Goal: Information Seeking & Learning: Learn about a topic

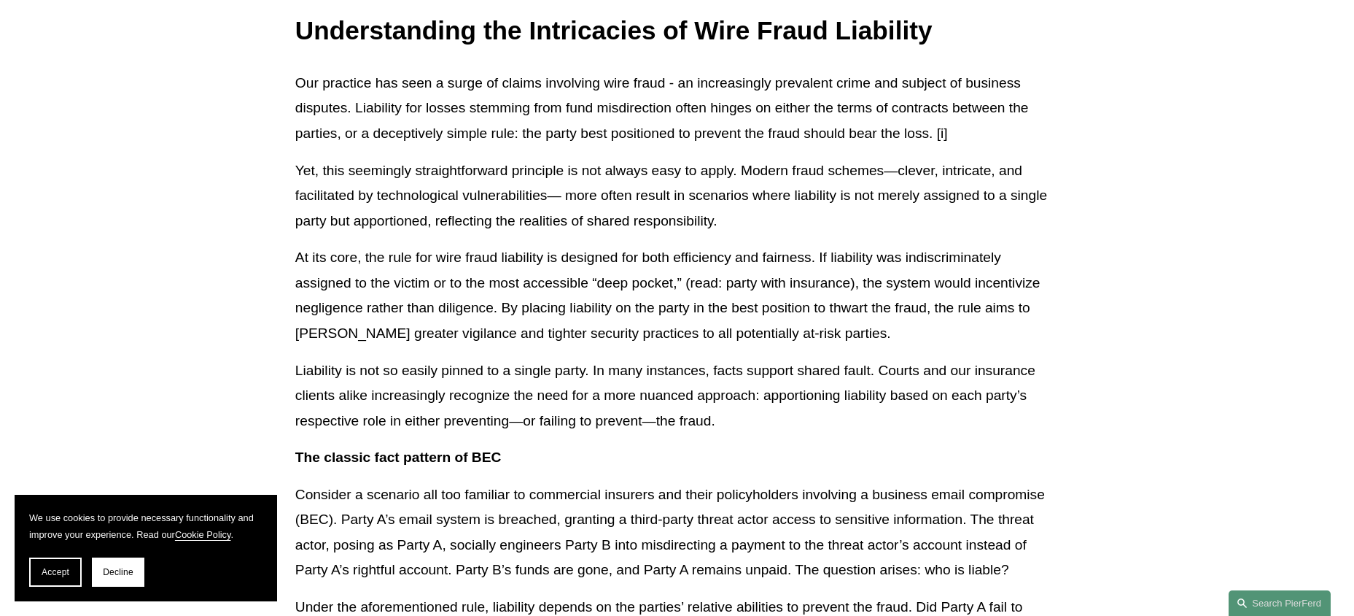
scroll to position [319, 0]
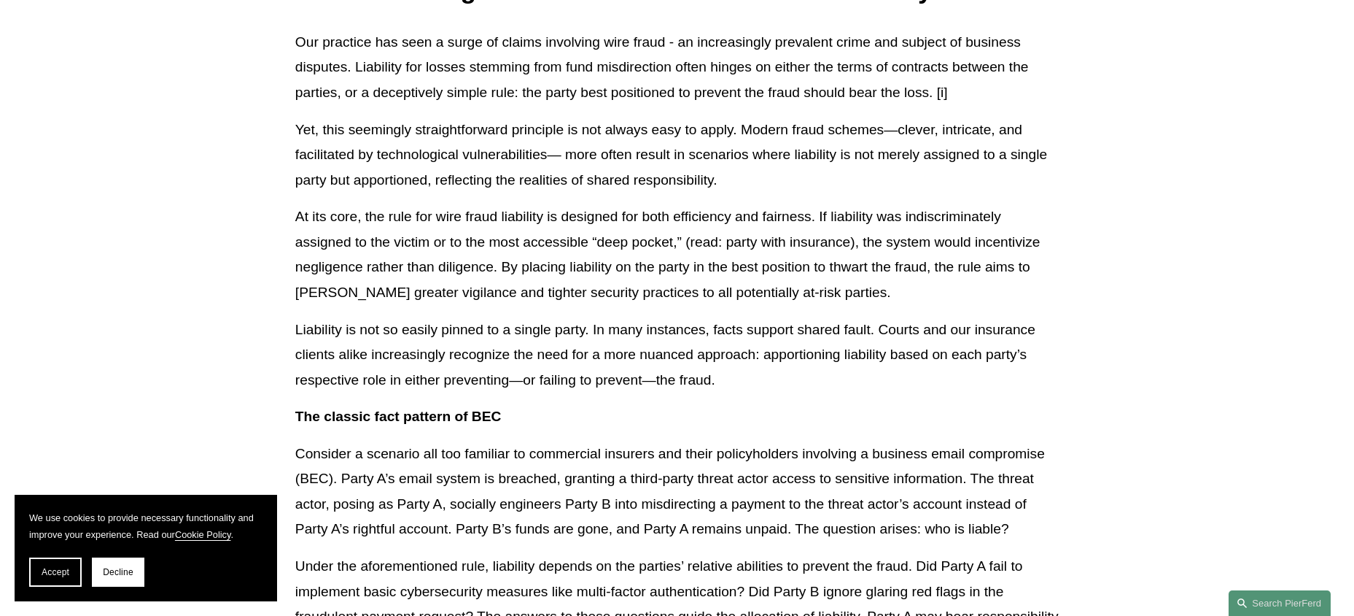
click at [46, 569] on span "Accept" at bounding box center [56, 572] width 28 height 10
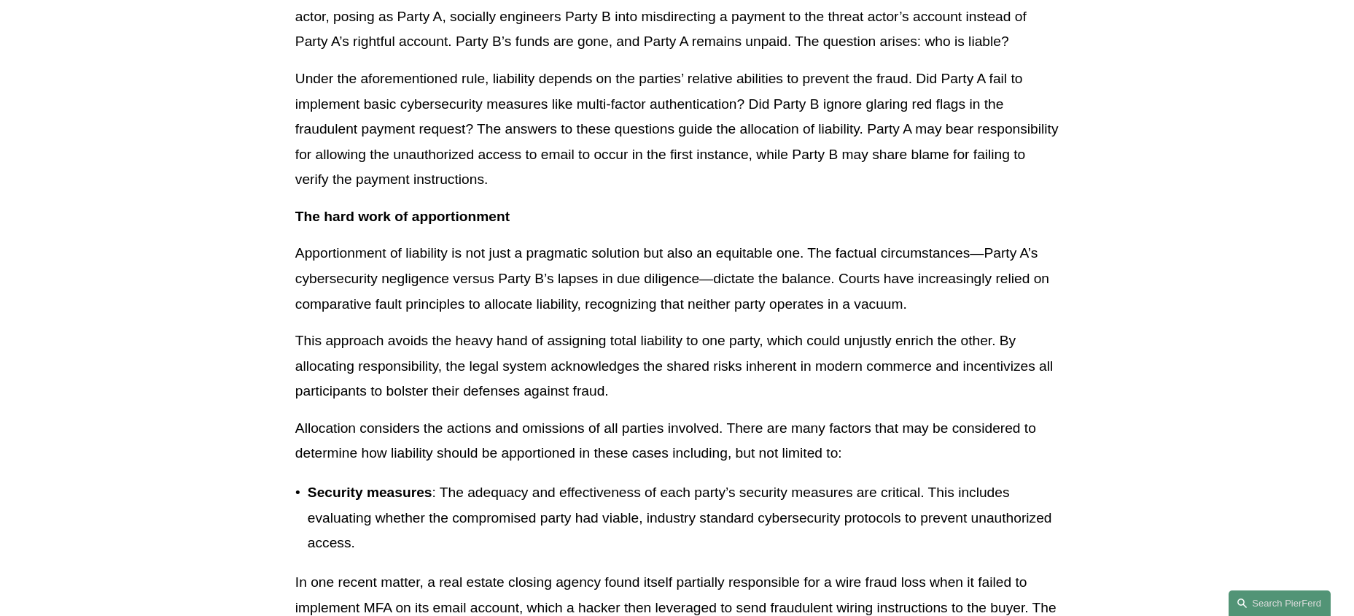
scroll to position [1060, 0]
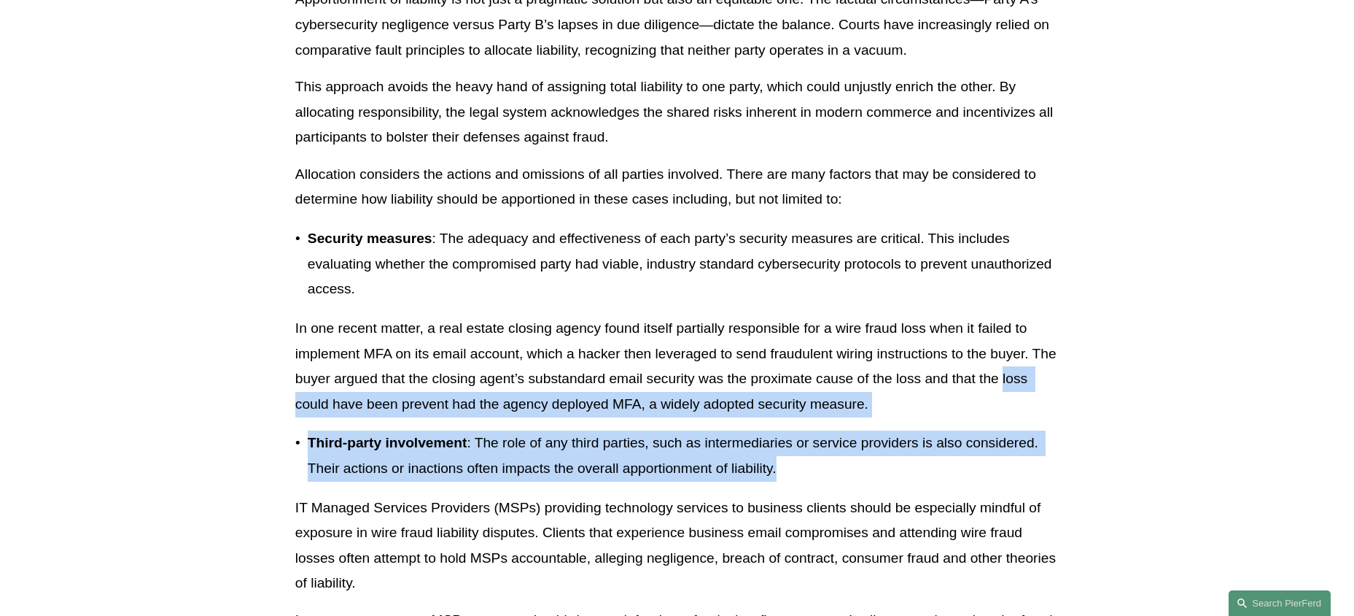
drag, startPoint x: 751, startPoint y: 460, endPoint x: 249, endPoint y: 414, distance: 503.9
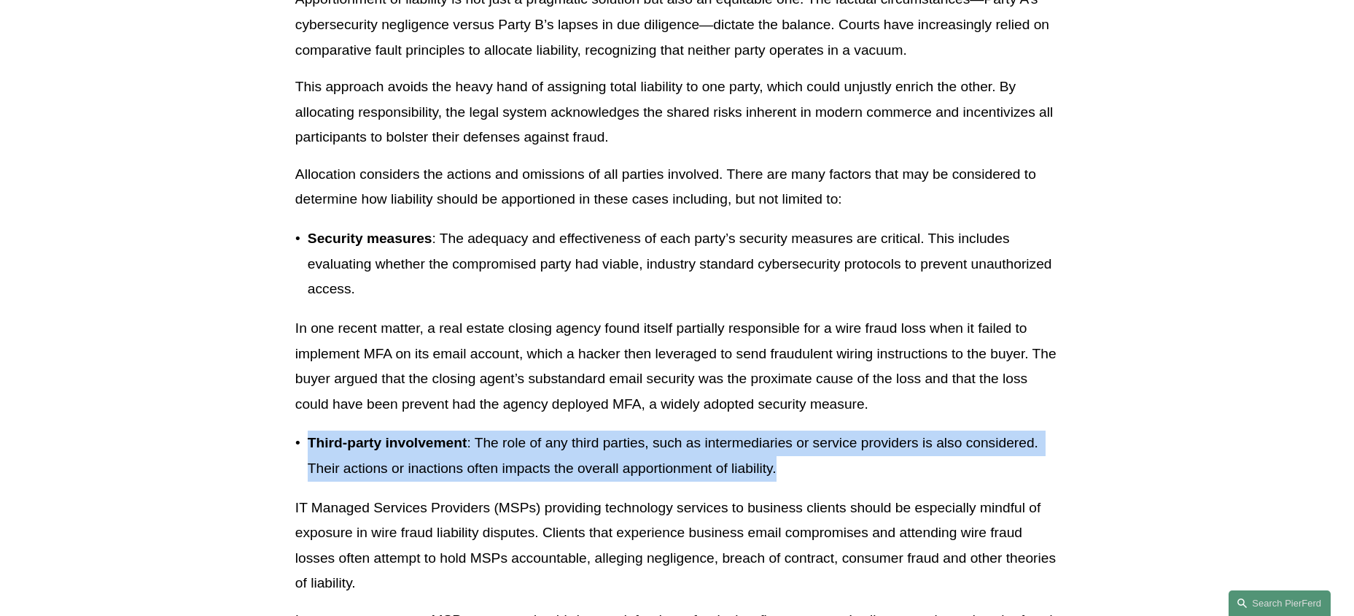
drag, startPoint x: 384, startPoint y: 451, endPoint x: 810, endPoint y: 470, distance: 425.7
click at [810, 470] on p "Third-party involvement : The role of any third parties, such as intermediaries…" at bounding box center [683, 455] width 751 height 50
drag, startPoint x: 796, startPoint y: 470, endPoint x: 271, endPoint y: 448, distance: 525.6
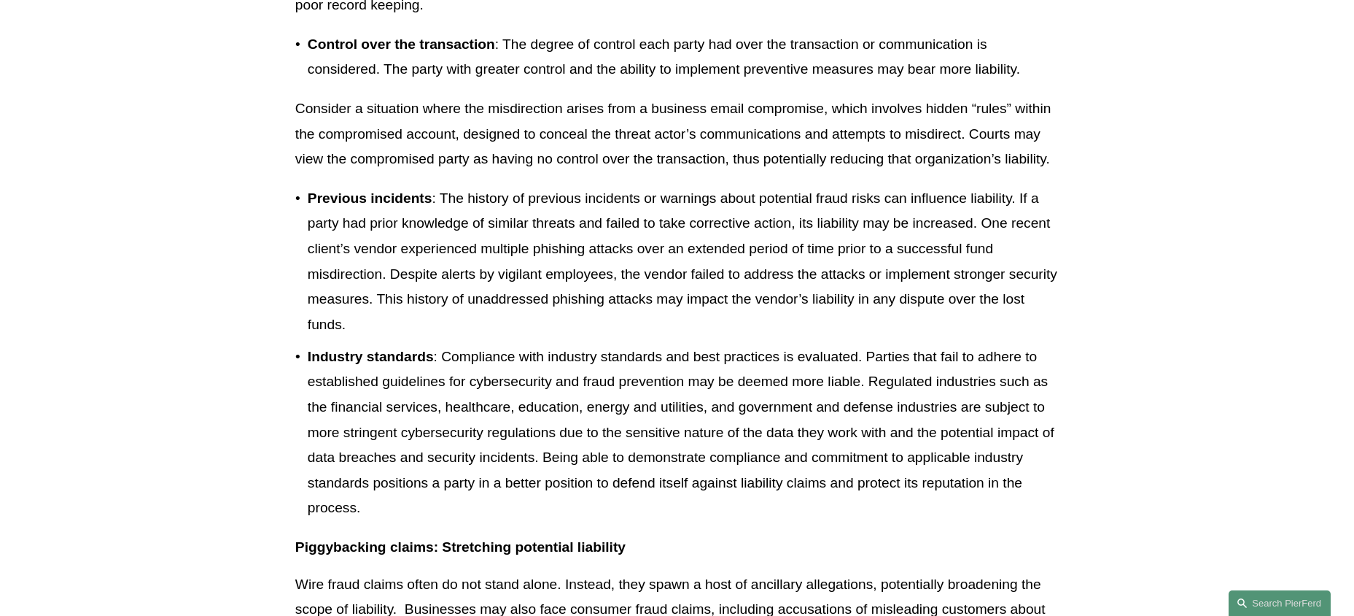
scroll to position [1980, 0]
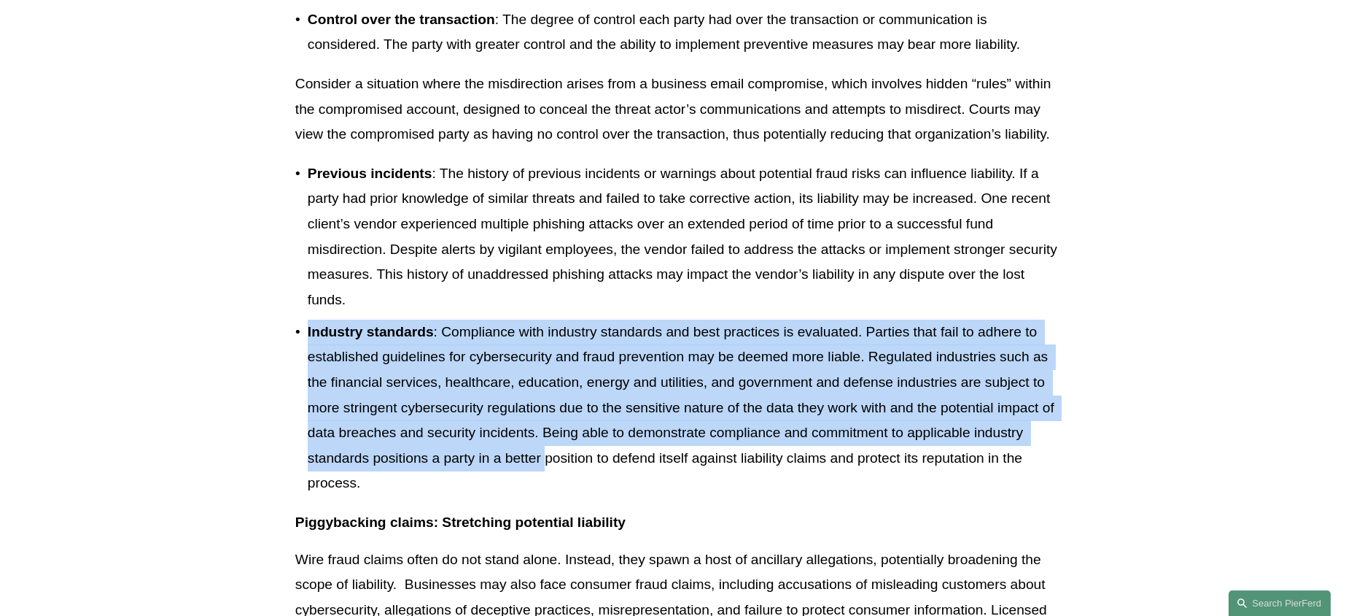
drag, startPoint x: 518, startPoint y: 473, endPoint x: 246, endPoint y: 349, distance: 299.0
click at [246, 349] on article "Back to News & Events Understanding the Intricacies of Wire Fraud Liability New…" at bounding box center [677, 144] width 1354 height 3995
click at [246, 347] on article "Back to News & Events Understanding the Intricacies of Wire Fraud Liability New…" at bounding box center [677, 144] width 1354 height 3995
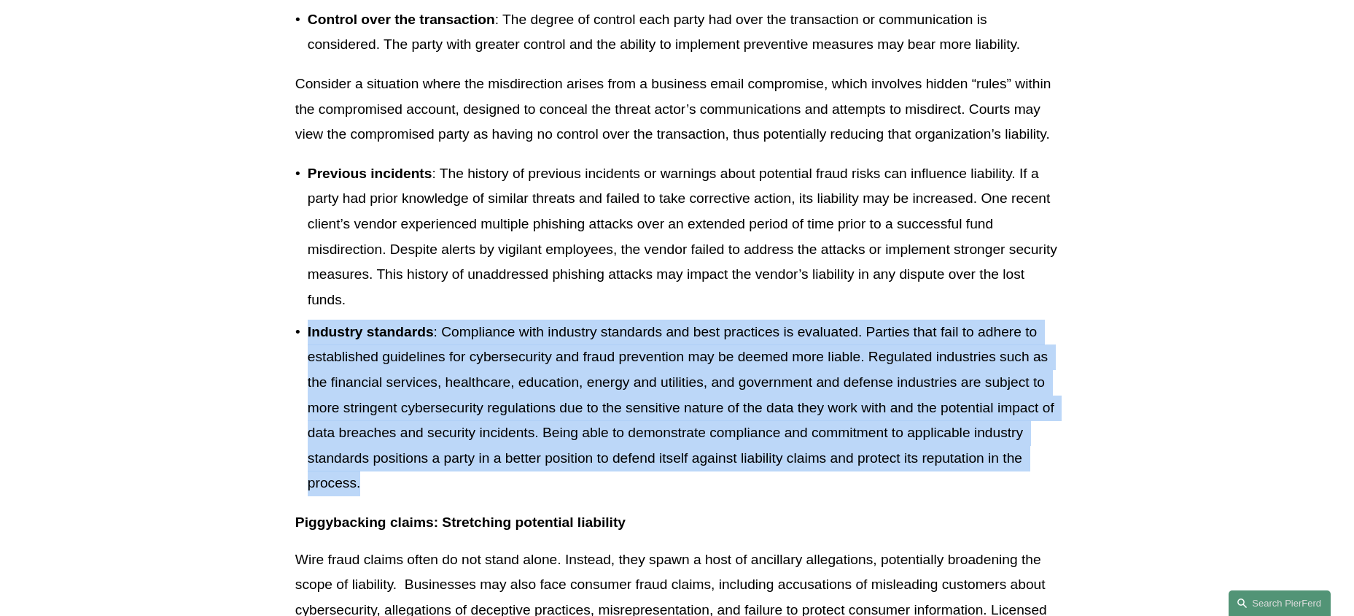
drag, startPoint x: 285, startPoint y: 351, endPoint x: 593, endPoint y: 505, distance: 344.1
click at [592, 505] on article "Back to News & Events Understanding the Intricacies of Wire Fraud Liability New…" at bounding box center [677, 144] width 1354 height 3995
click at [594, 496] on p "Industry standards : Compliance with industry standards and best practices is e…" at bounding box center [683, 407] width 751 height 177
drag, startPoint x: 593, startPoint y: 503, endPoint x: 309, endPoint y: 351, distance: 321.7
click at [309, 351] on p "Industry standards : Compliance with industry standards and best practices is e…" at bounding box center [683, 407] width 751 height 177
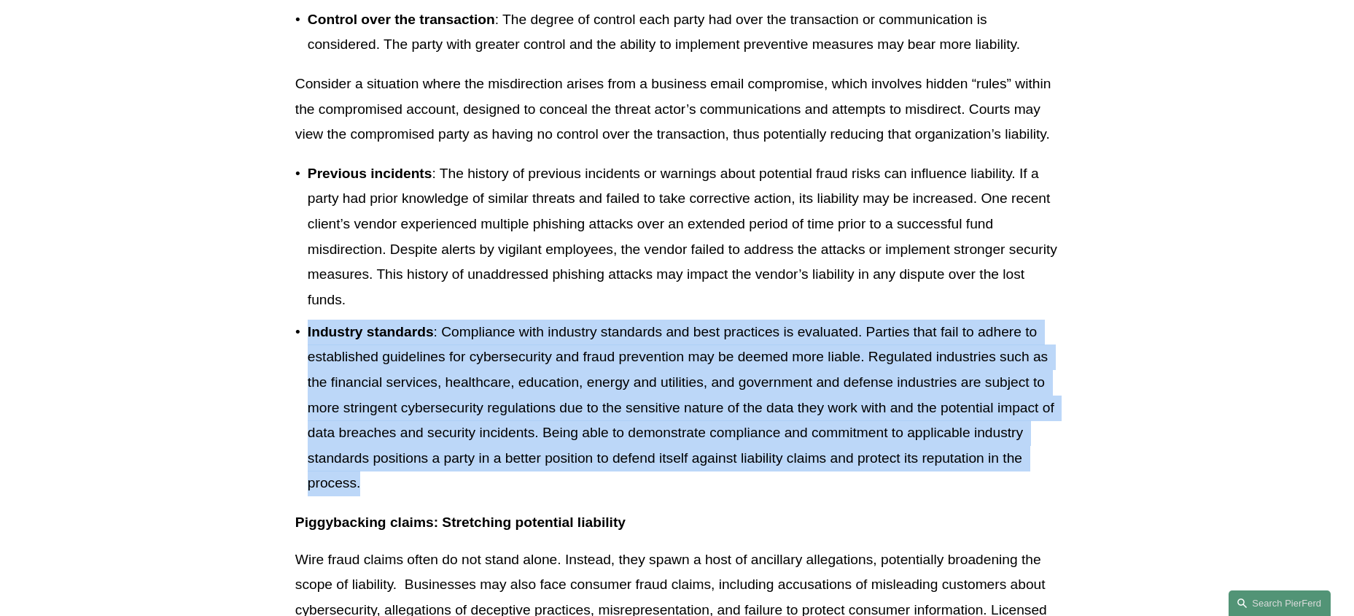
click at [309, 339] on strong "Industry standards" at bounding box center [371, 331] width 126 height 15
drag, startPoint x: 309, startPoint y: 351, endPoint x: 600, endPoint y: 518, distance: 334.9
click at [600, 496] on p "Industry standards : Compliance with industry standards and best practices is e…" at bounding box center [683, 407] width 751 height 177
drag, startPoint x: 550, startPoint y: 489, endPoint x: 271, endPoint y: 348, distance: 313.2
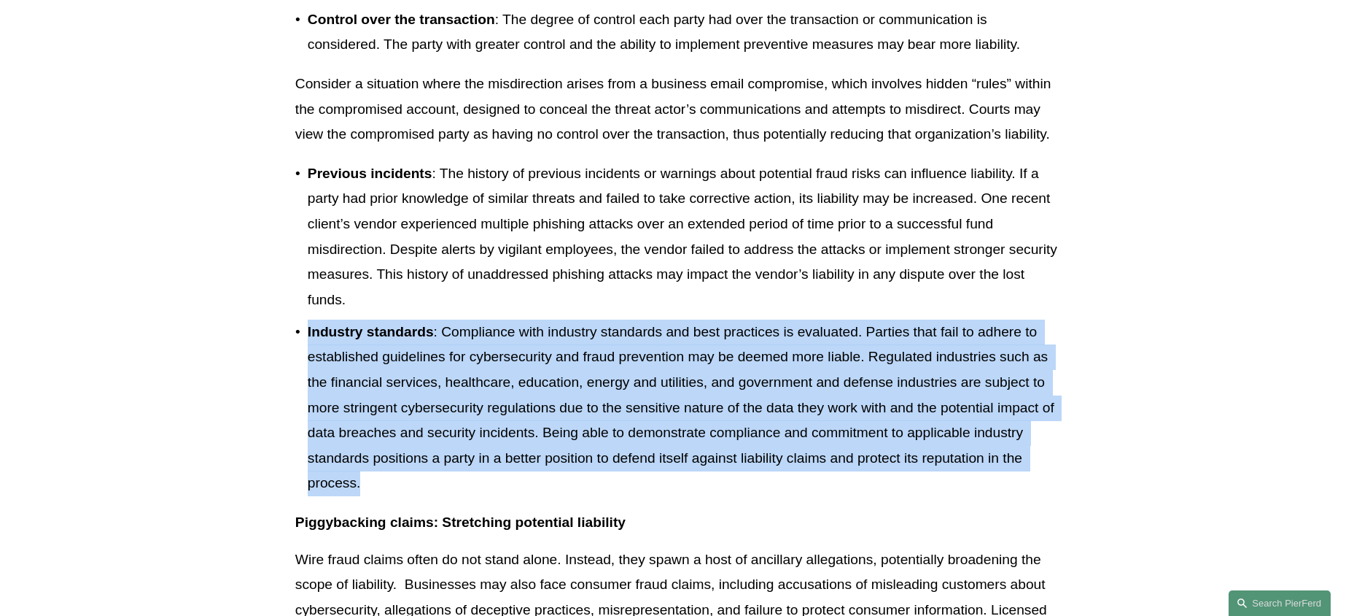
click at [271, 348] on article "Back to News & Events Understanding the Intricacies of Wire Fraud Liability New…" at bounding box center [677, 144] width 1354 height 3995
drag, startPoint x: 271, startPoint y: 348, endPoint x: 563, endPoint y: 526, distance: 342.4
click at [563, 527] on article "Back to News & Events Understanding the Intricacies of Wire Fraud Liability New…" at bounding box center [677, 144] width 1354 height 3995
click at [557, 496] on p "Industry standards : Compliance with industry standards and best practices is e…" at bounding box center [683, 407] width 751 height 177
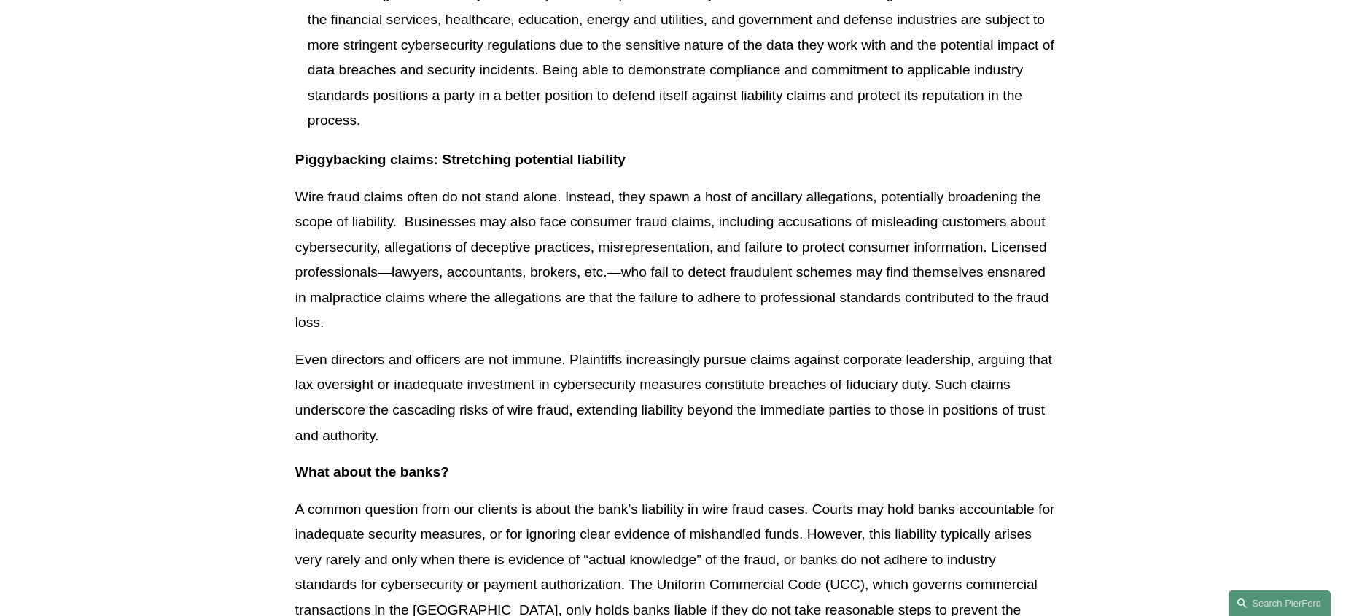
scroll to position [2343, 0]
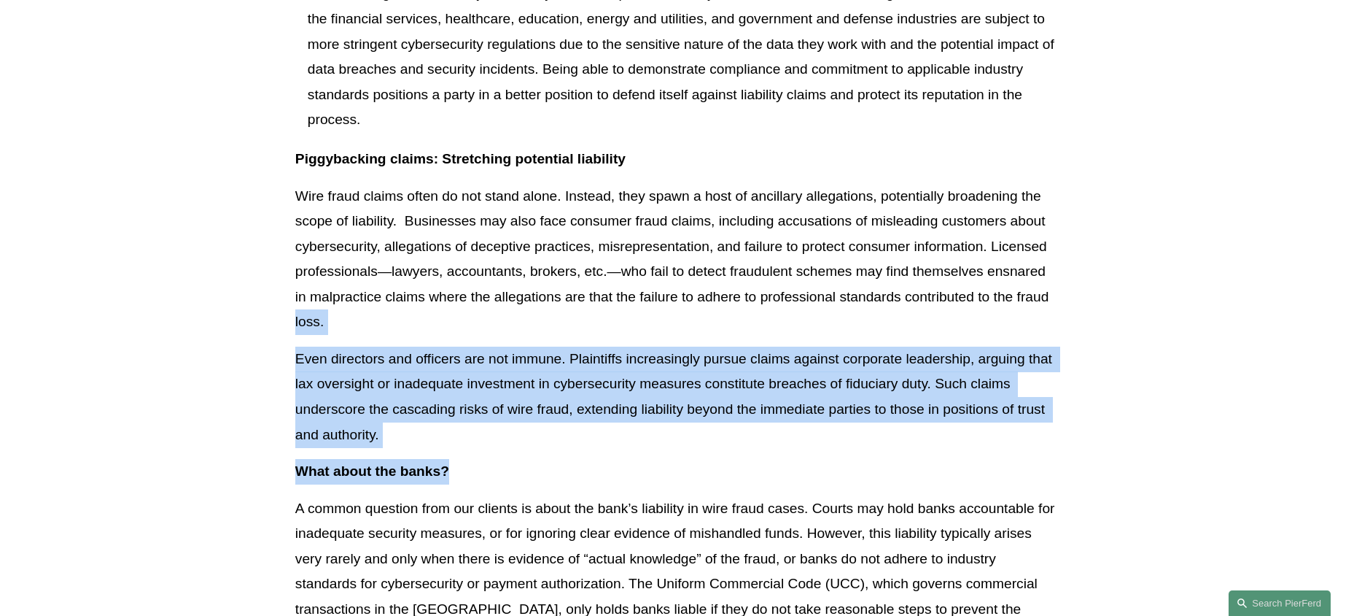
drag, startPoint x: 551, startPoint y: 503, endPoint x: 215, endPoint y: 357, distance: 365.6
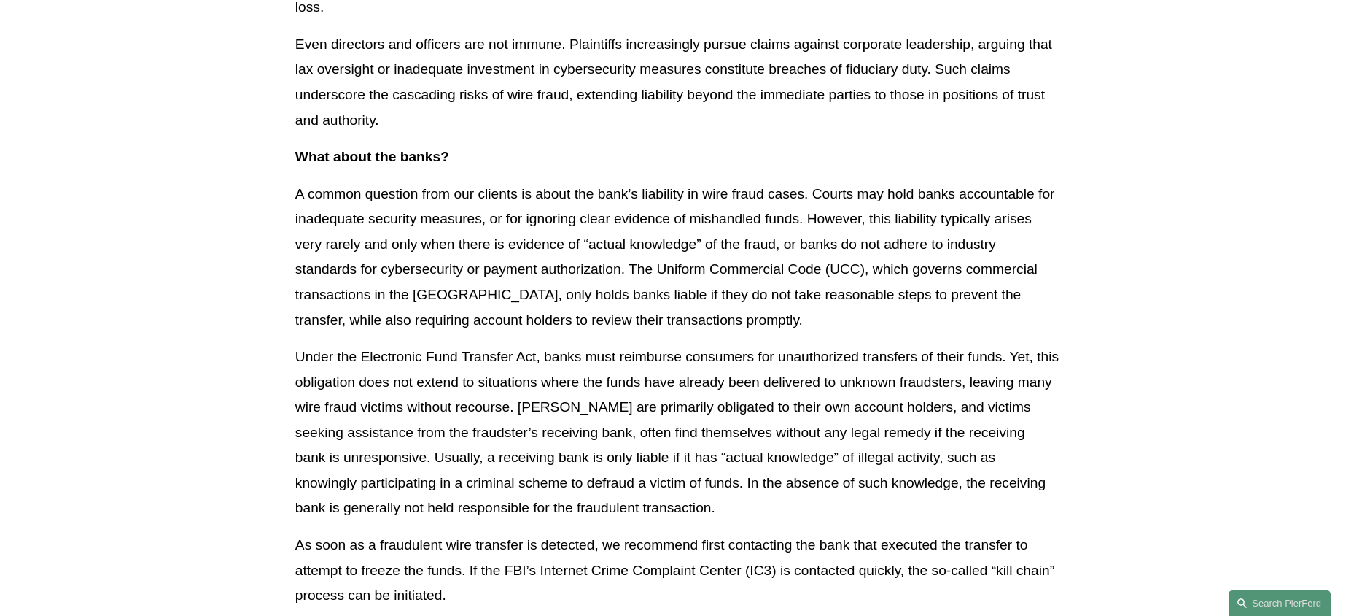
scroll to position [2664, 0]
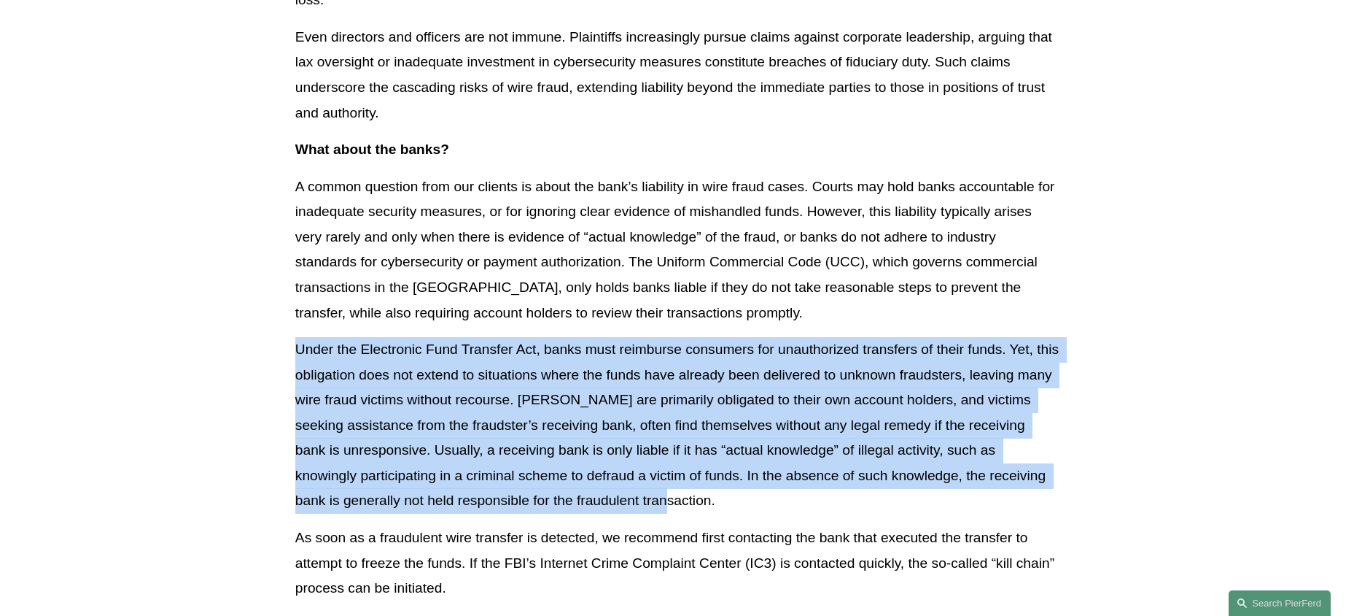
drag, startPoint x: 295, startPoint y: 365, endPoint x: 702, endPoint y: 531, distance: 439.4
click at [702, 513] on p "Under the Electronic Fund Transfer Act, banks must reimburse consumers for unau…" at bounding box center [677, 425] width 764 height 177
drag, startPoint x: 702, startPoint y: 530, endPoint x: 270, endPoint y: 357, distance: 465.4
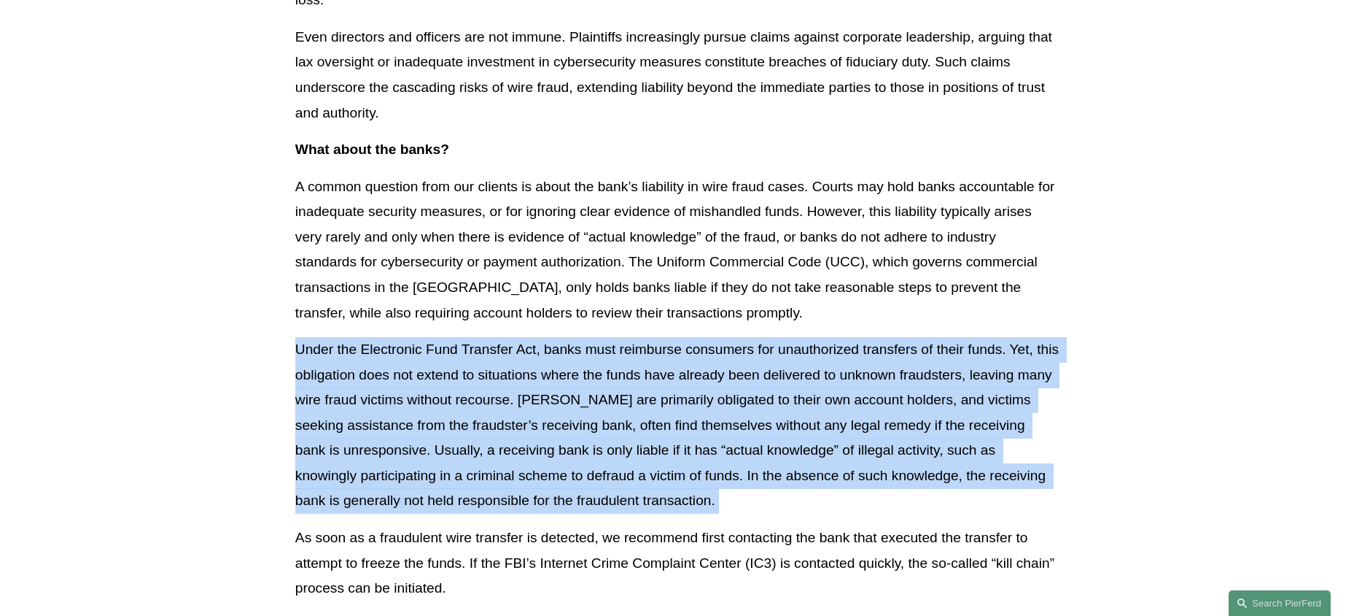
drag, startPoint x: 270, startPoint y: 357, endPoint x: 684, endPoint y: 527, distance: 448.1
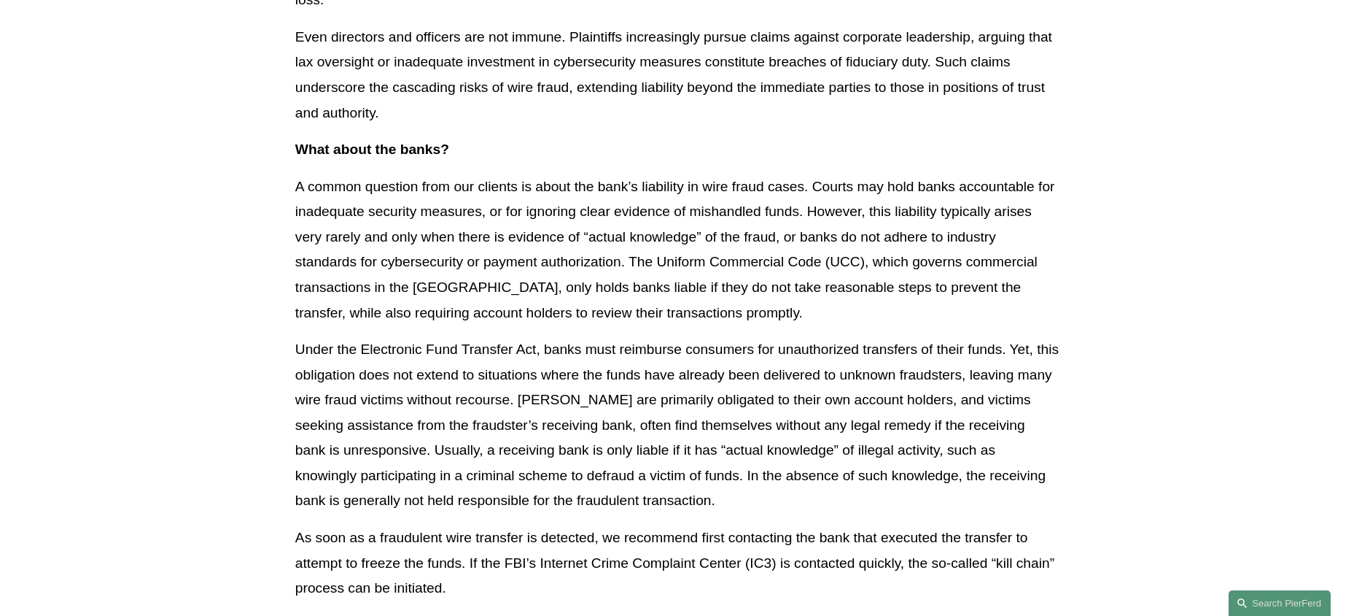
click at [684, 513] on p "Under the Electronic Fund Transfer Act, banks must reimburse consumers for unau…" at bounding box center [677, 425] width 764 height 177
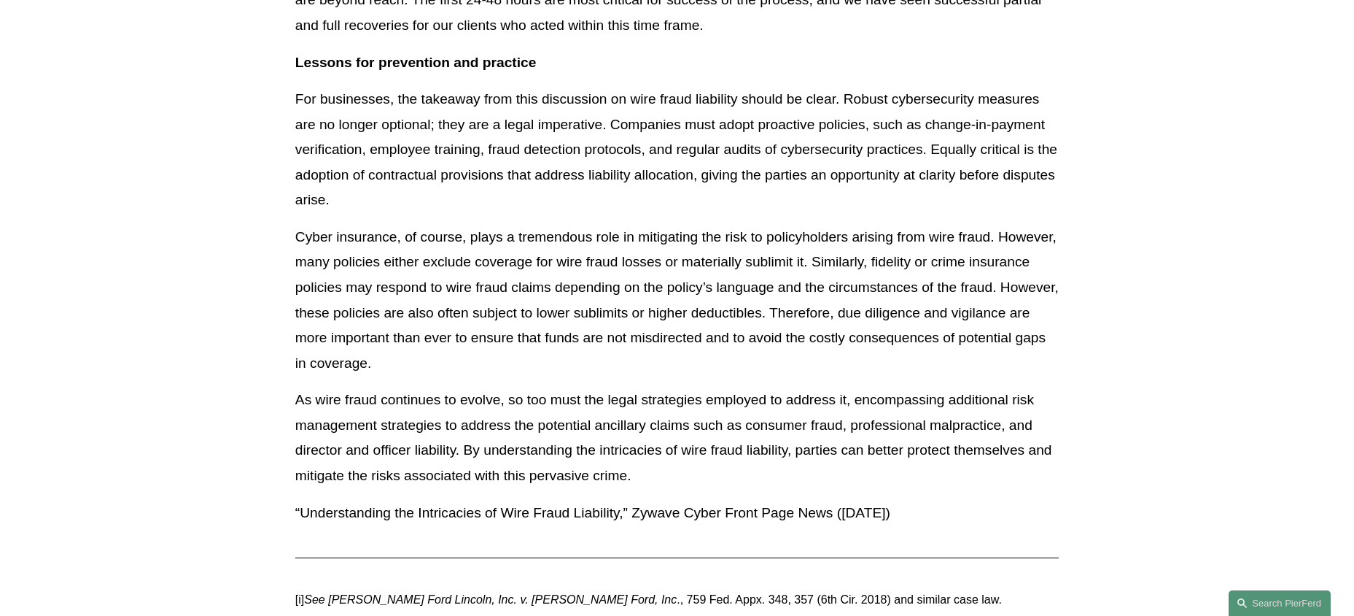
scroll to position [3435, 0]
